Goal: Information Seeking & Learning: Learn about a topic

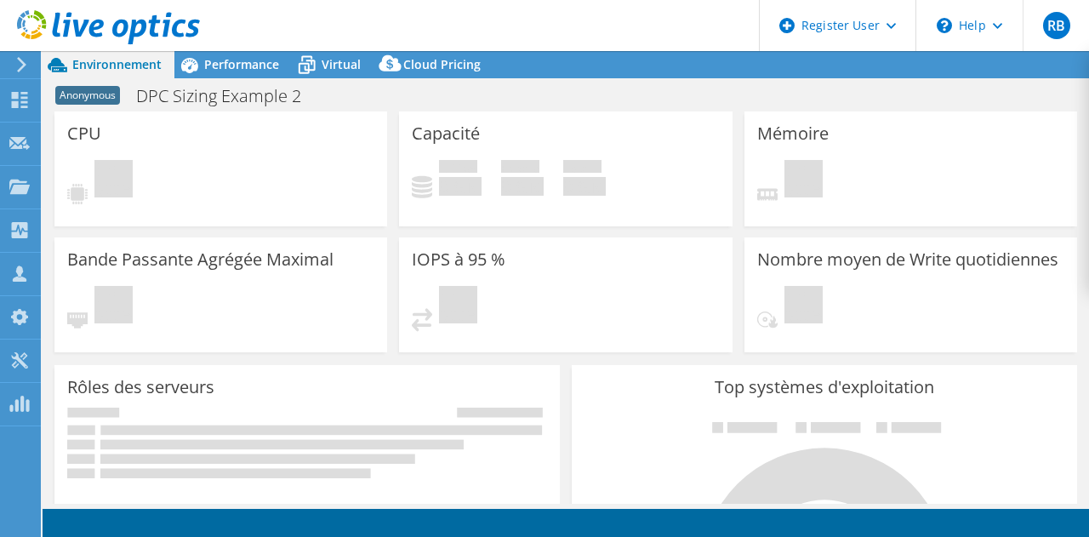
select select "USD"
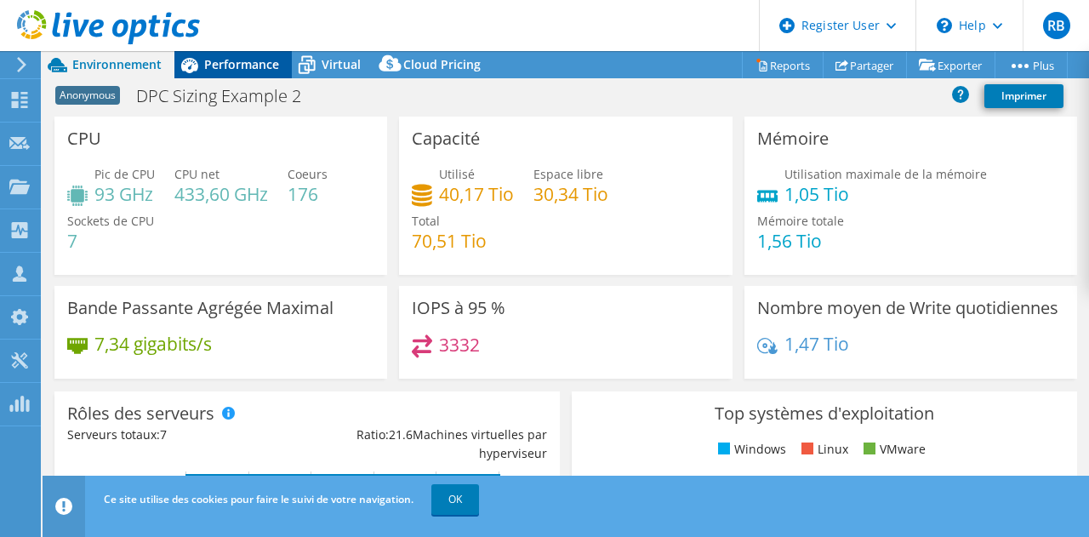
click at [237, 67] on span "Performance" at bounding box center [241, 64] width 75 height 16
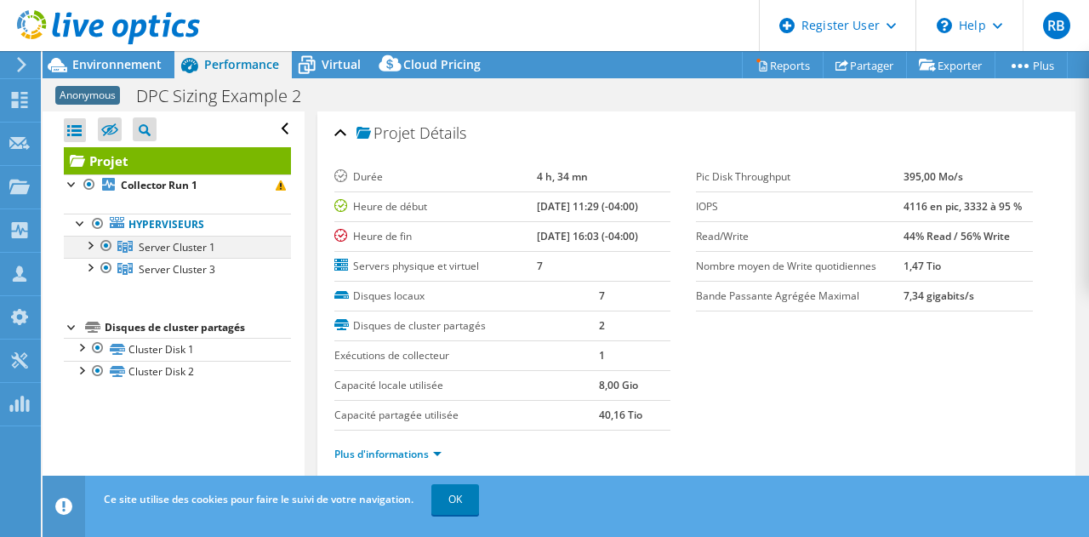
click at [91, 244] on div at bounding box center [89, 244] width 17 height 17
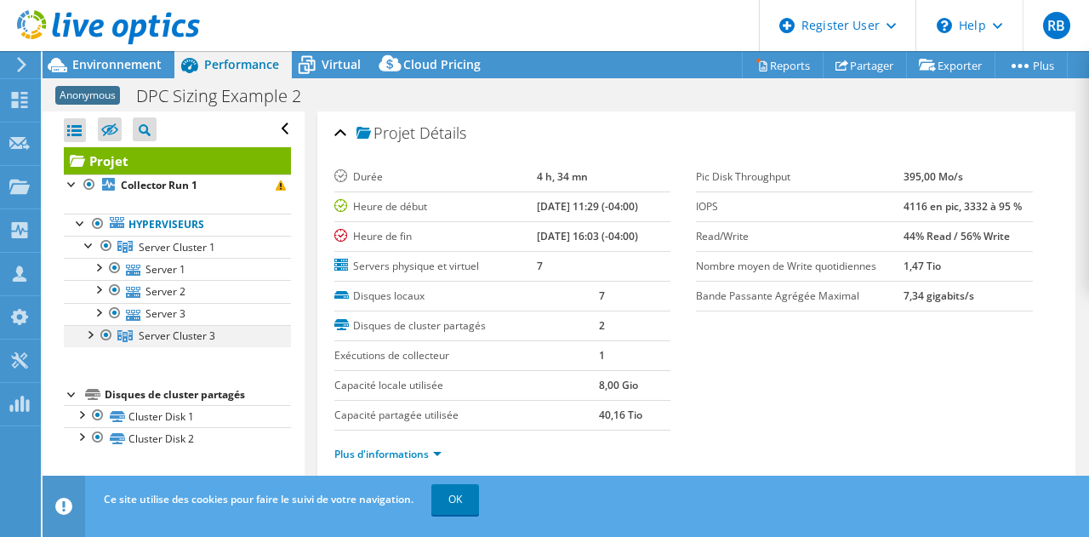
click at [91, 334] on div at bounding box center [89, 333] width 17 height 17
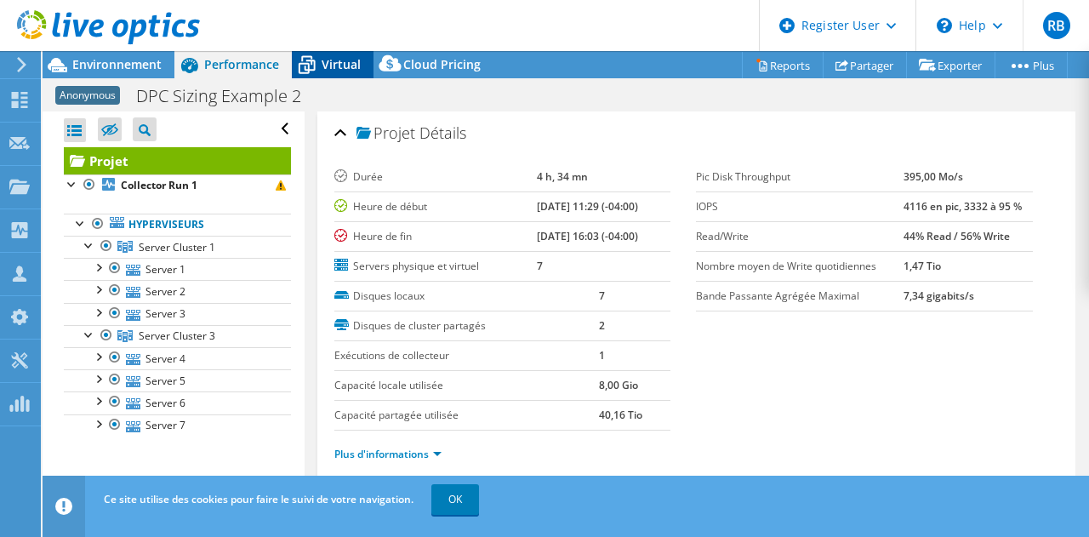
click at [345, 61] on span "Virtual" at bounding box center [341, 64] width 39 height 16
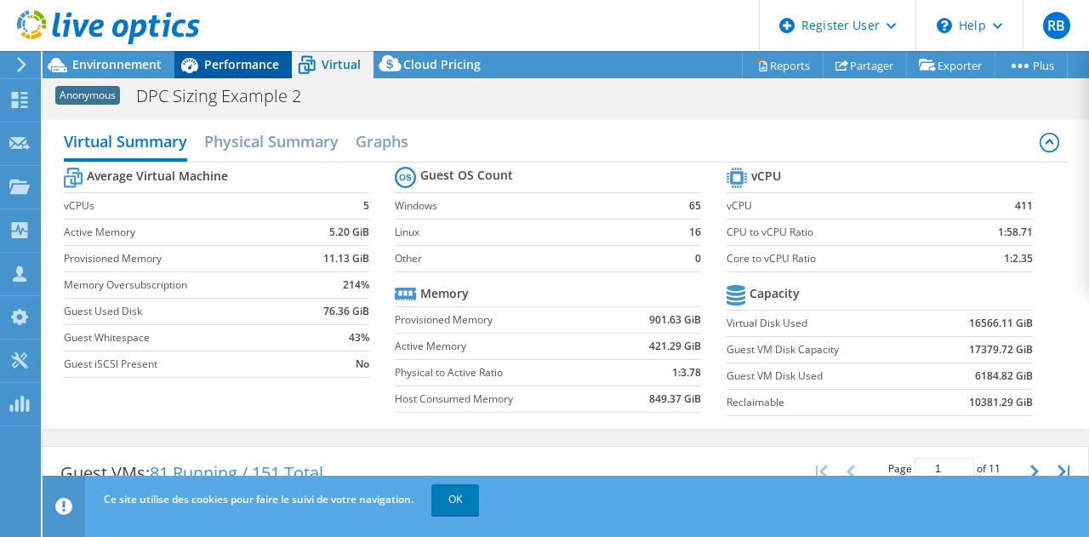
click at [255, 55] on div "Performance" at bounding box center [232, 64] width 117 height 27
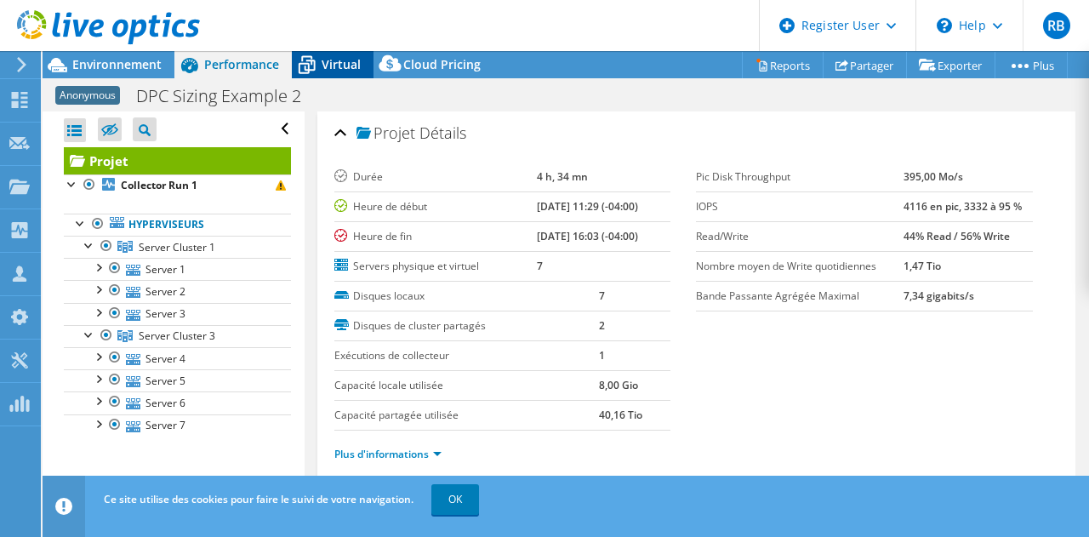
click at [317, 58] on icon at bounding box center [307, 65] width 30 height 30
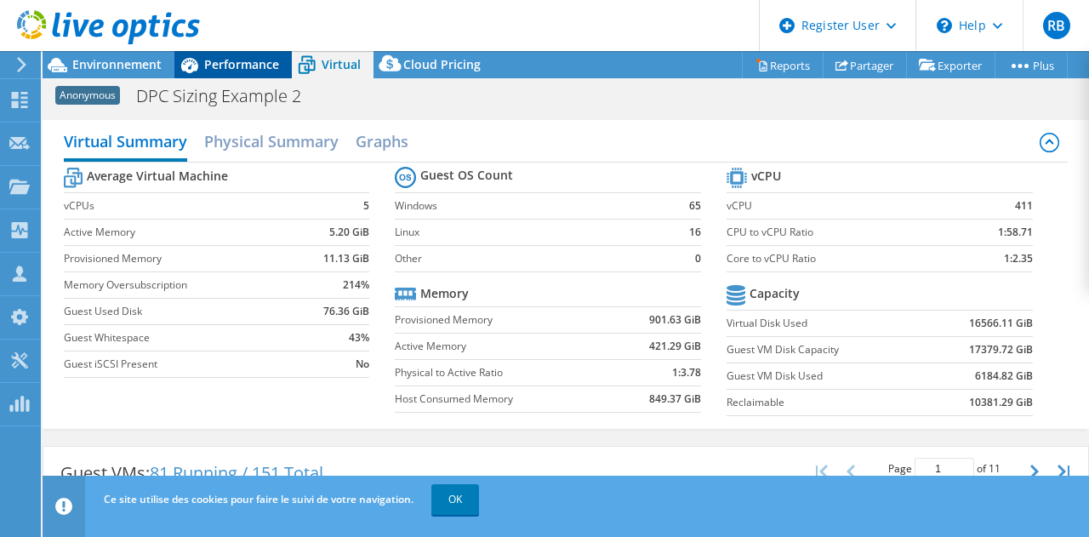
click at [208, 57] on span "Performance" at bounding box center [241, 64] width 75 height 16
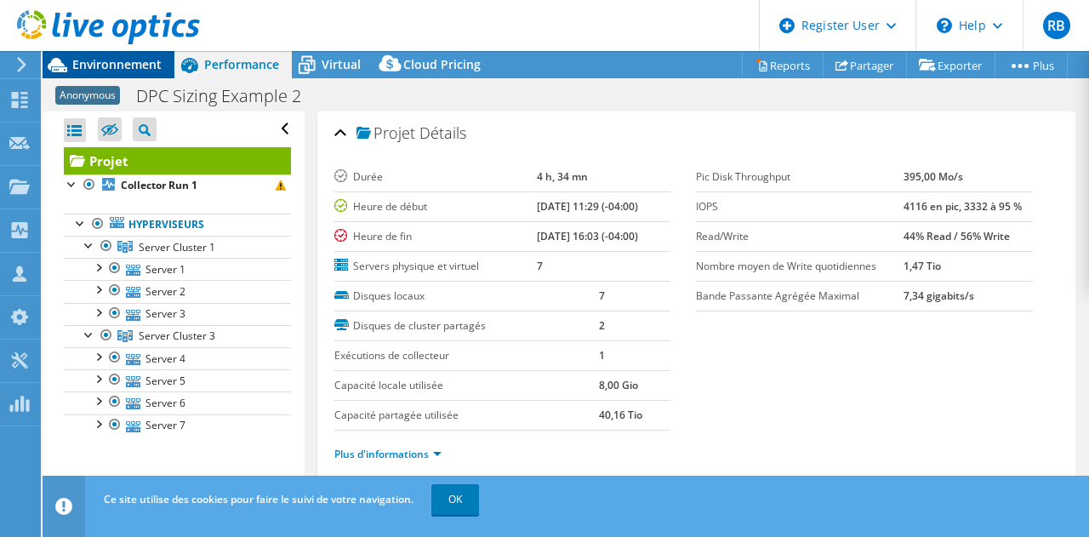
click at [126, 66] on span "Environnement" at bounding box center [116, 64] width 89 height 16
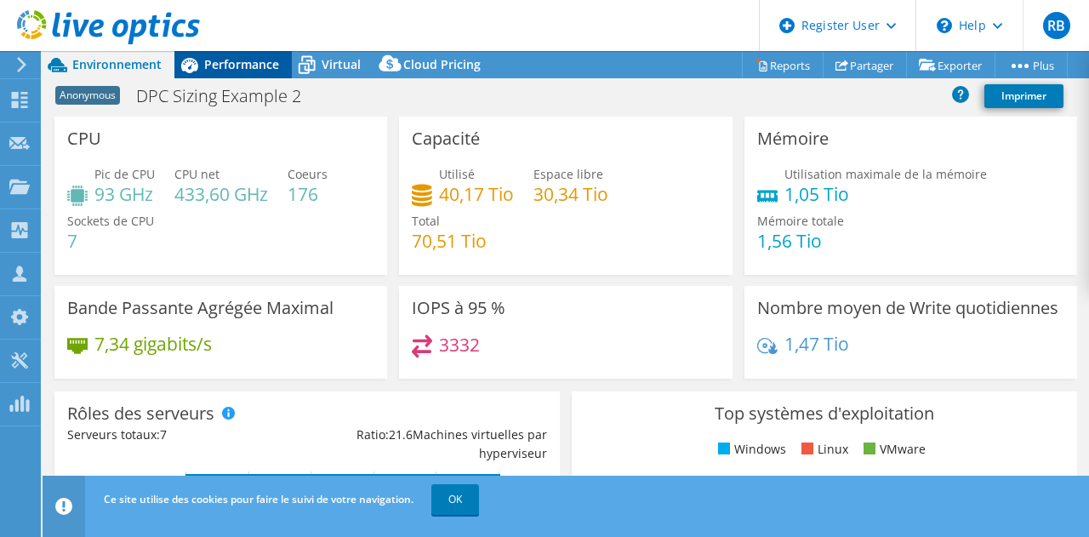
click at [237, 61] on span "Performance" at bounding box center [241, 64] width 75 height 16
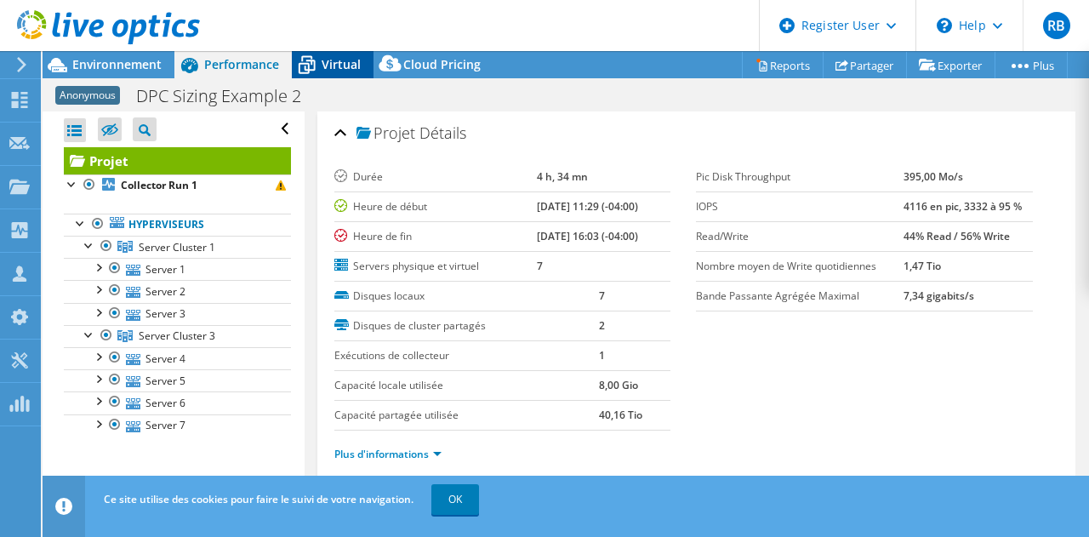
click at [343, 60] on span "Virtual" at bounding box center [341, 64] width 39 height 16
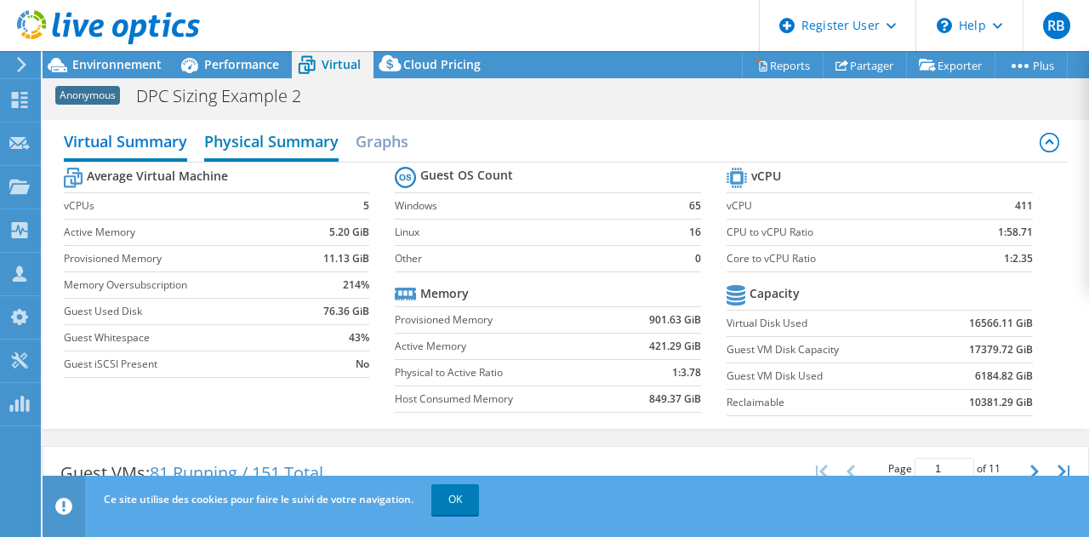
click at [275, 146] on h2 "Physical Summary" at bounding box center [271, 142] width 134 height 37
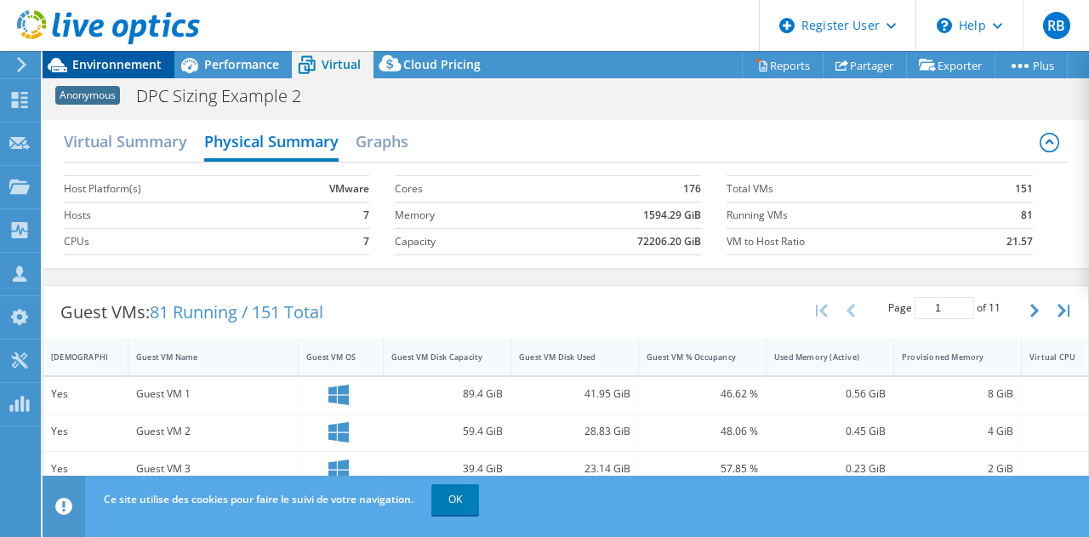
click at [128, 71] on span "Environnement" at bounding box center [116, 64] width 89 height 16
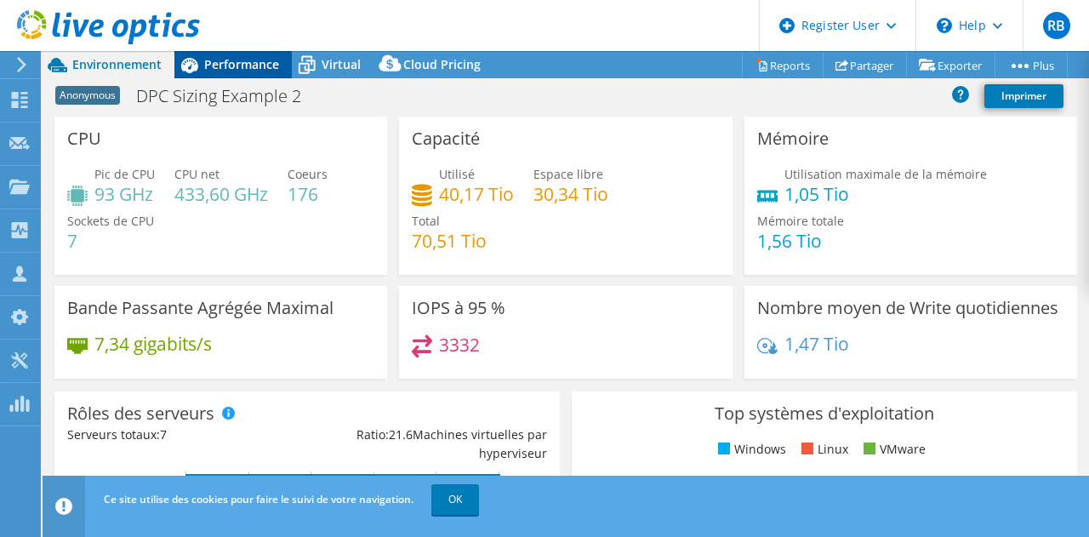
click at [219, 71] on span "Performance" at bounding box center [241, 64] width 75 height 16
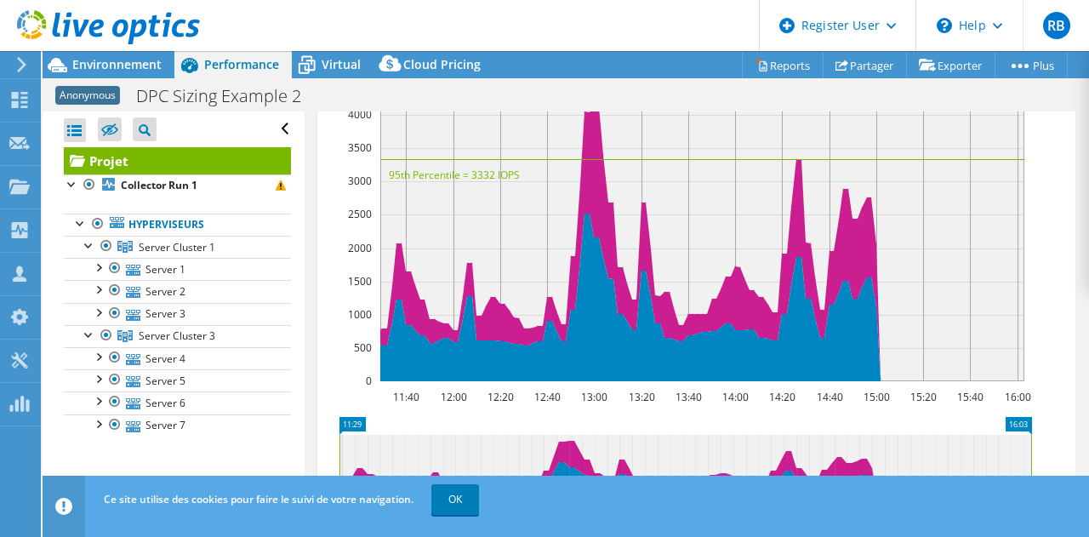
scroll to position [772, 0]
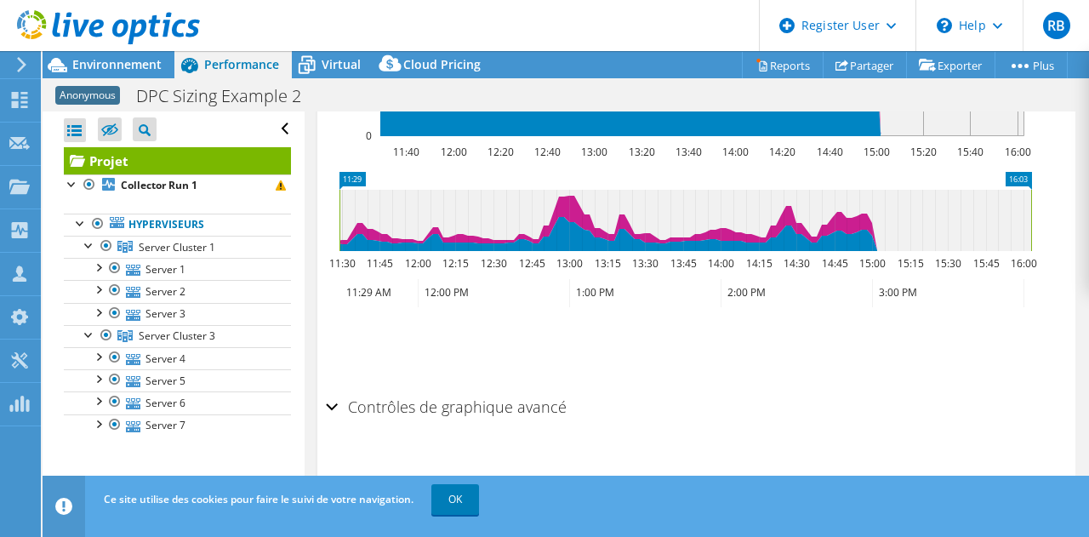
click at [334, 397] on div "Contrôles de graphique avancé" at bounding box center [697, 408] width 742 height 37
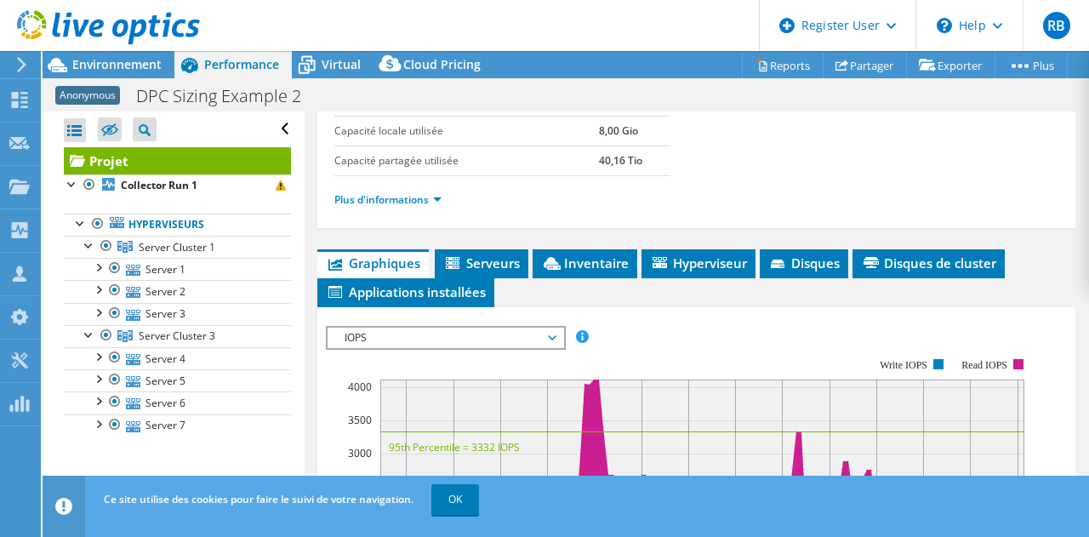
scroll to position [248, 0]
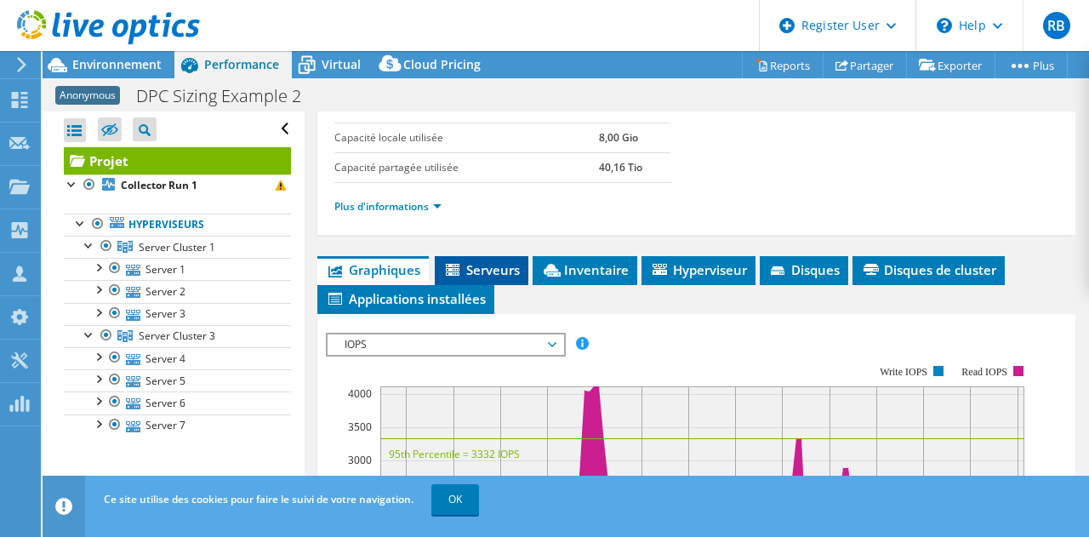
click at [499, 266] on span "Serveurs" at bounding box center [481, 269] width 77 height 17
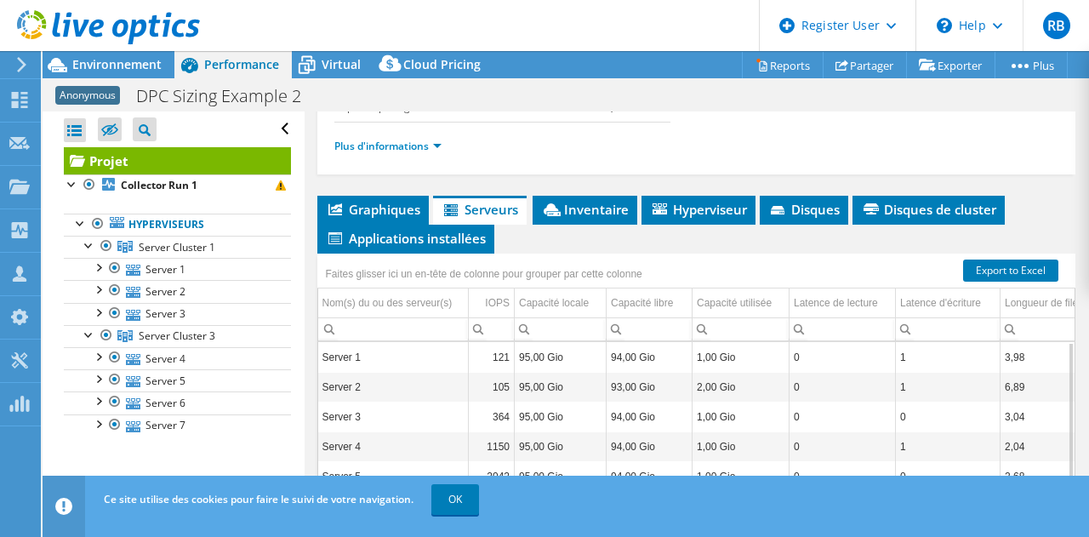
scroll to position [296, 0]
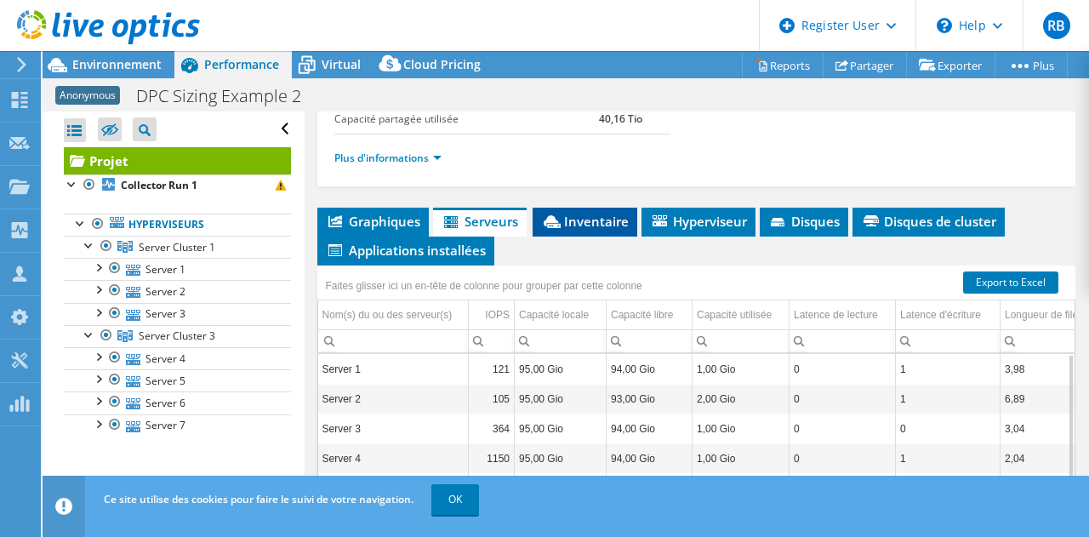
click at [605, 221] on span "Inventaire" at bounding box center [585, 221] width 88 height 17
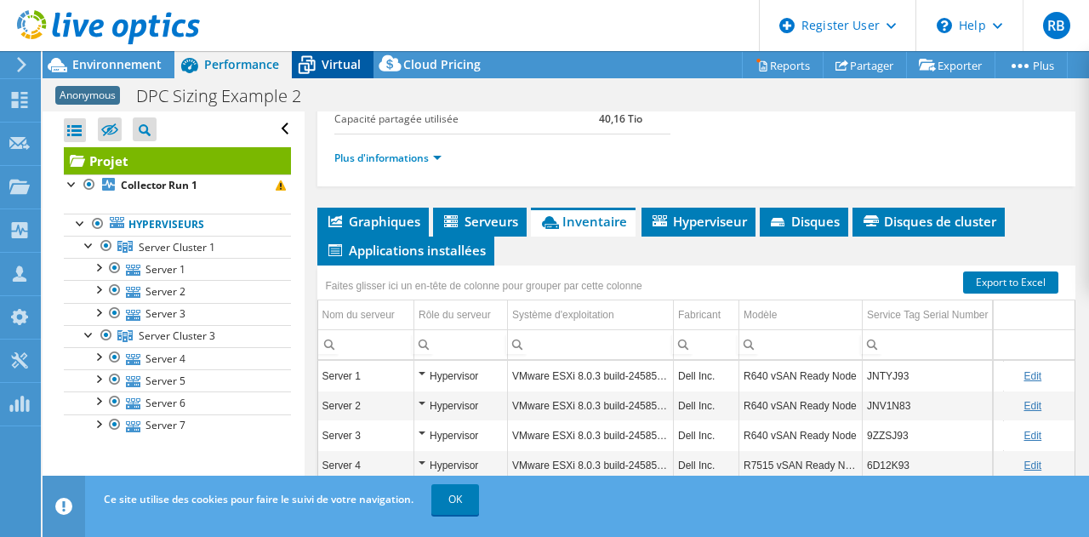
click at [331, 72] on div "Virtual" at bounding box center [333, 64] width 82 height 27
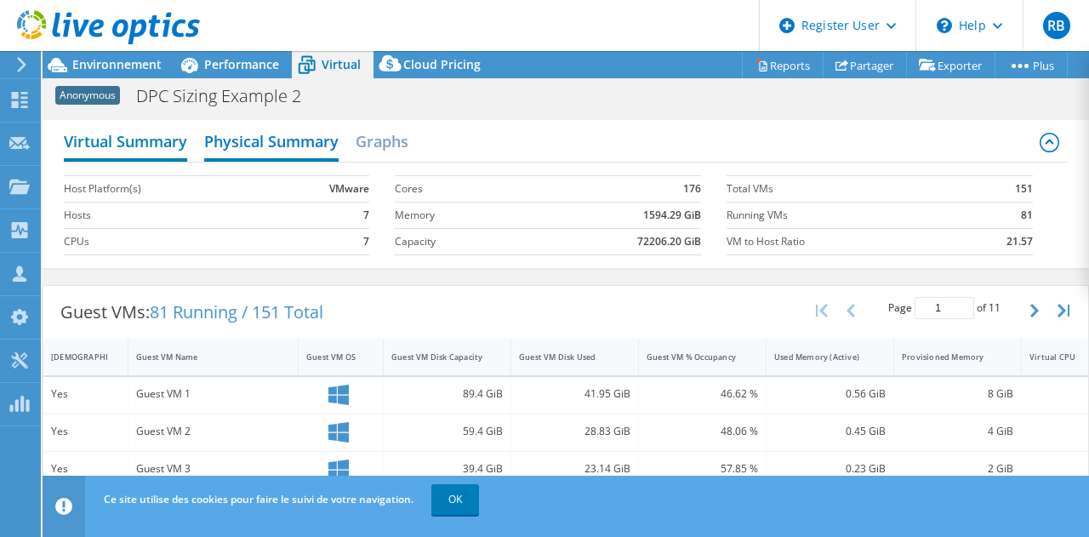
click at [123, 143] on h2 "Virtual Summary" at bounding box center [125, 142] width 123 height 37
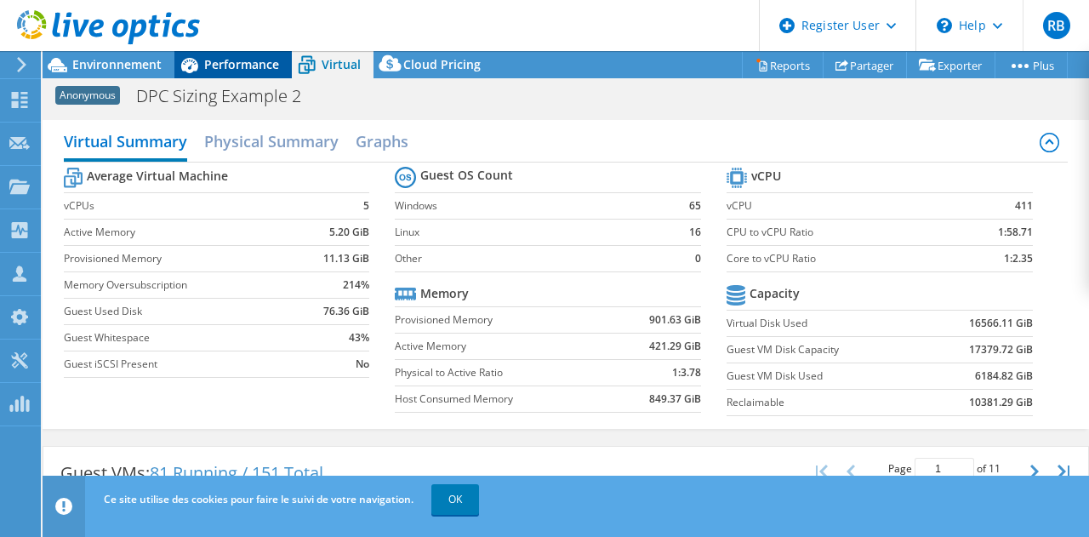
click at [247, 54] on div "Performance" at bounding box center [232, 64] width 117 height 27
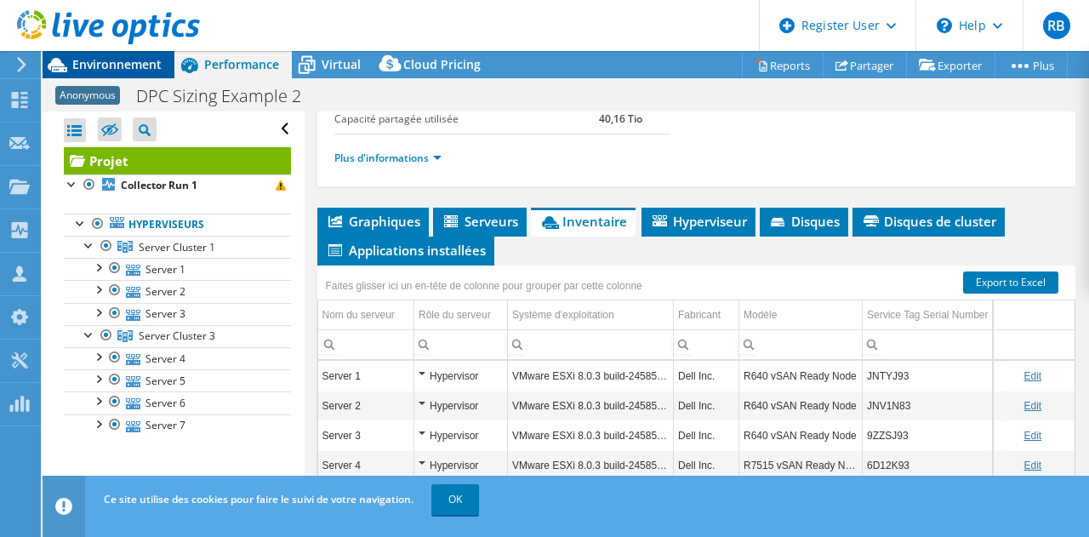
click at [136, 69] on span "Environnement" at bounding box center [116, 64] width 89 height 16
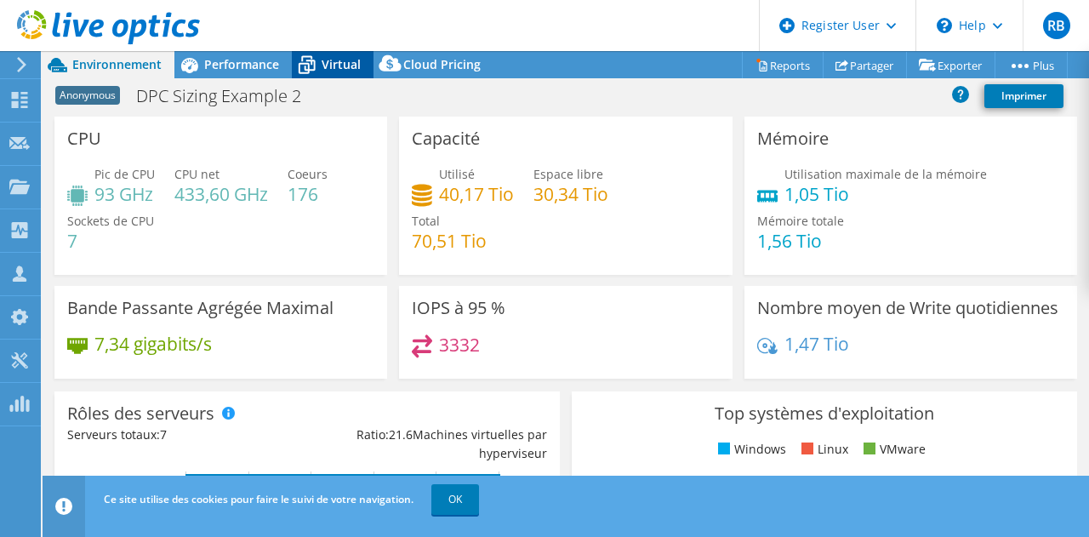
click at [330, 67] on span "Virtual" at bounding box center [341, 64] width 39 height 16
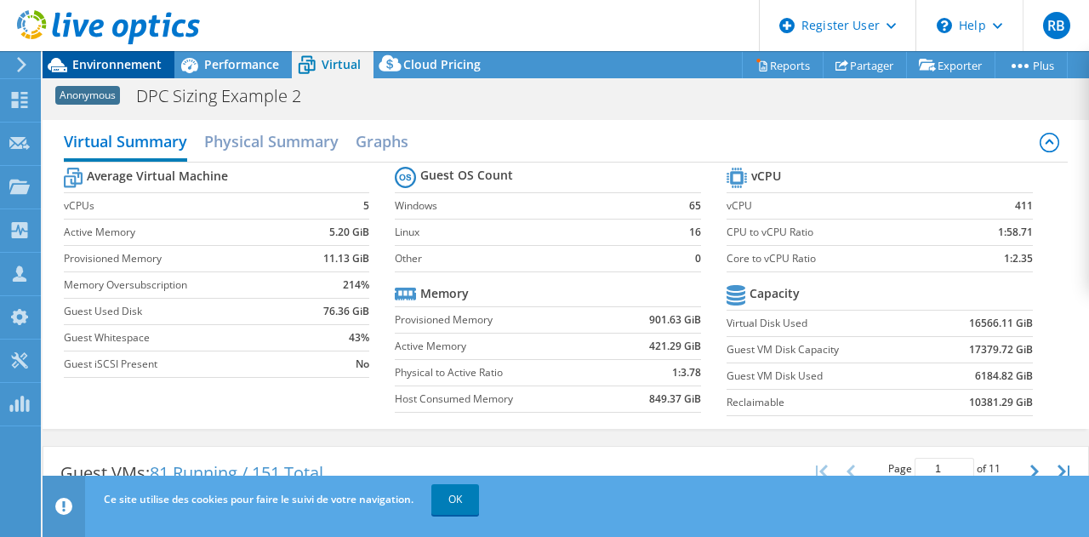
click at [131, 69] on span "Environnement" at bounding box center [116, 64] width 89 height 16
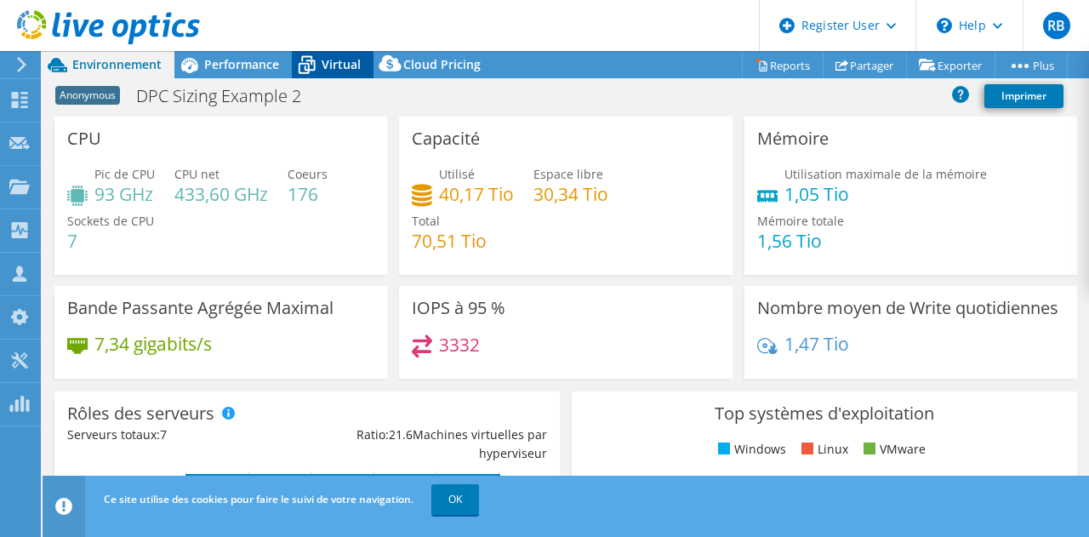
click at [328, 57] on span "Virtual" at bounding box center [341, 64] width 39 height 16
